Goal: Book appointment/travel/reservation

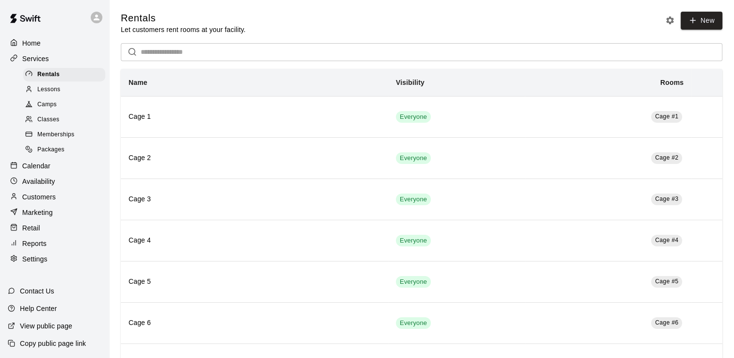
click at [47, 171] on p "Calendar" at bounding box center [36, 166] width 28 height 10
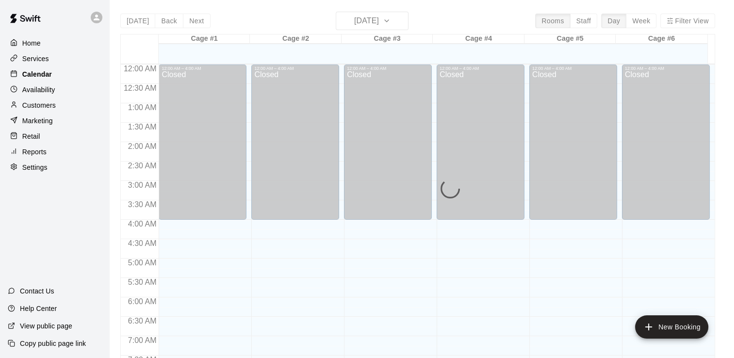
scroll to position [596, 0]
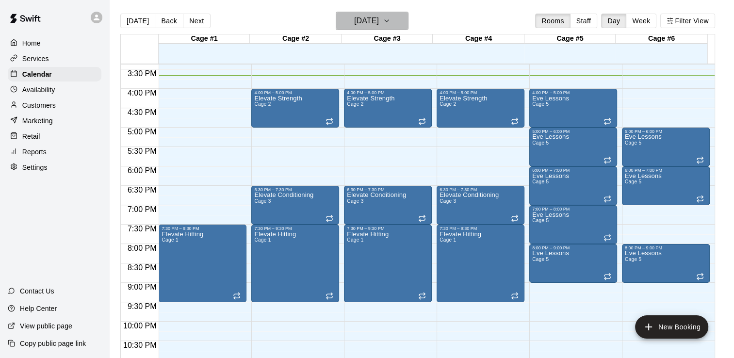
click at [388, 20] on icon "button" at bounding box center [387, 21] width 4 height 2
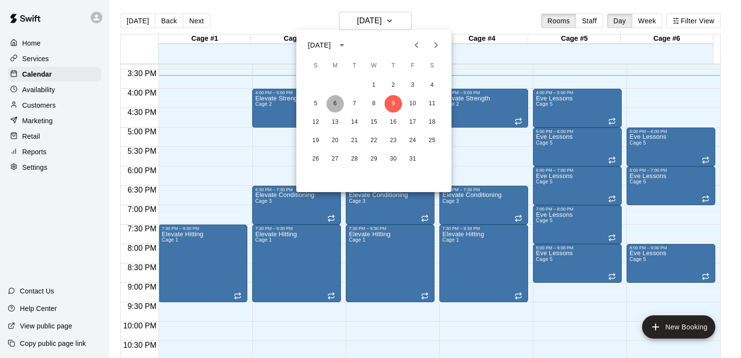
click at [332, 101] on button "6" at bounding box center [334, 103] width 17 height 17
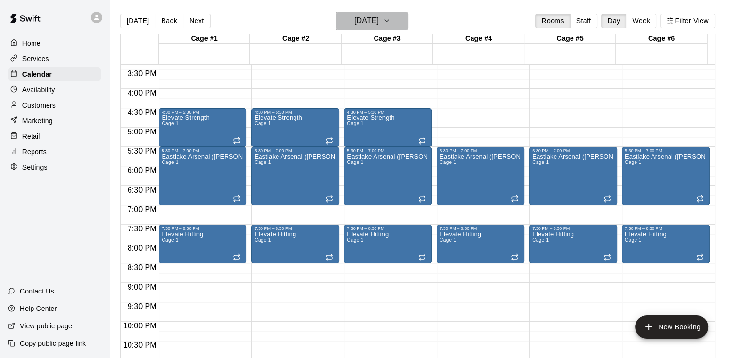
click at [388, 20] on icon "button" at bounding box center [387, 21] width 4 height 2
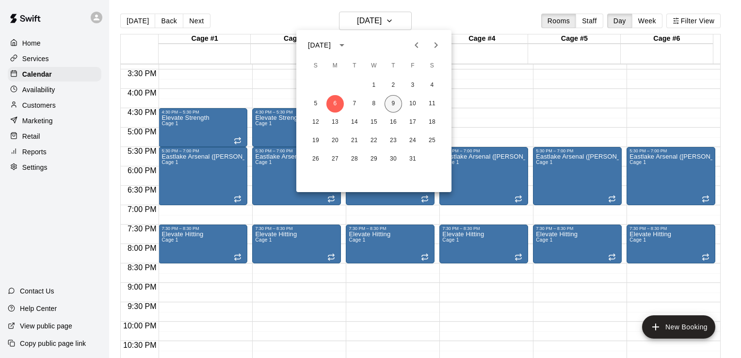
click at [397, 104] on button "9" at bounding box center [393, 103] width 17 height 17
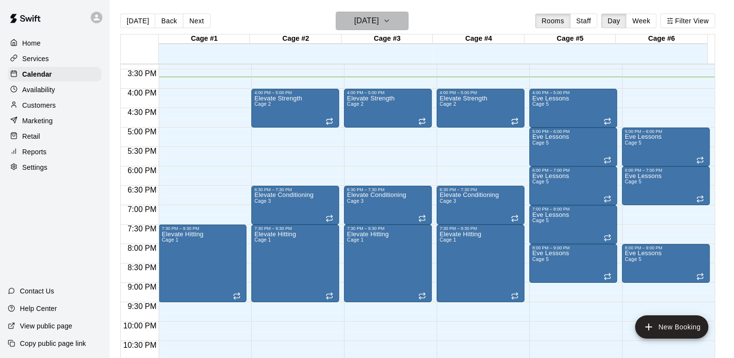
click at [390, 22] on icon "button" at bounding box center [387, 21] width 8 height 12
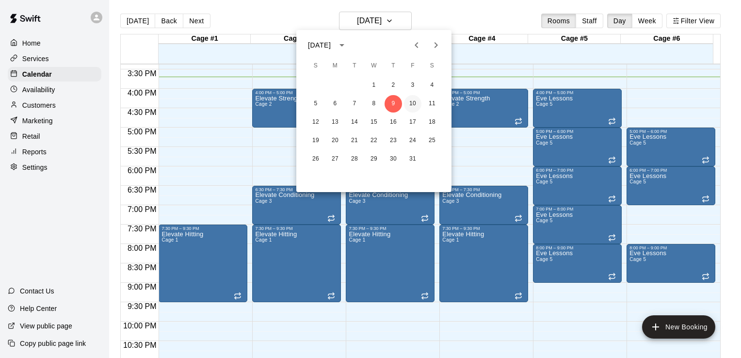
click at [414, 102] on button "10" at bounding box center [412, 103] width 17 height 17
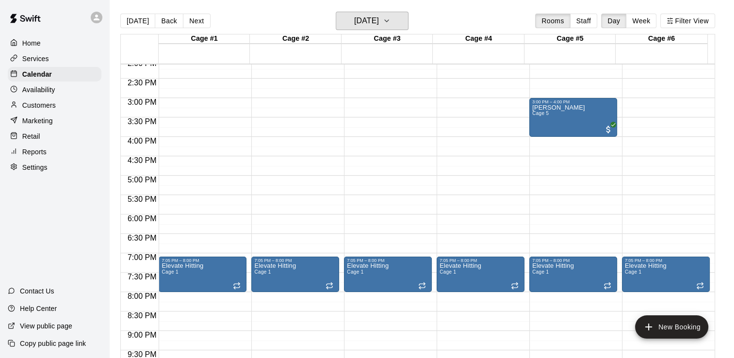
scroll to position [552, 0]
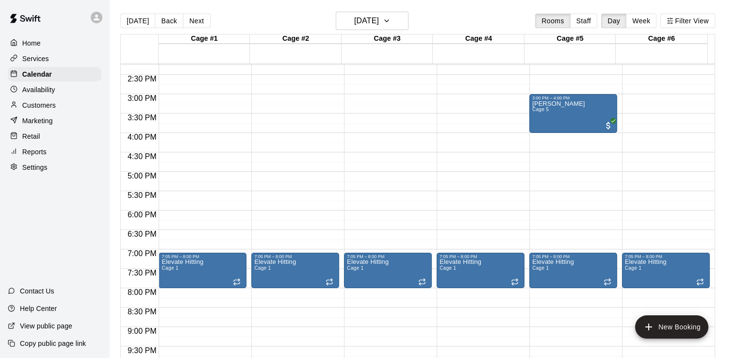
click at [83, 257] on div "Home Services Calendar Availability Customers Marketing Retail Reports Settings…" at bounding box center [54, 179] width 109 height 358
